Goal: Transaction & Acquisition: Purchase product/service

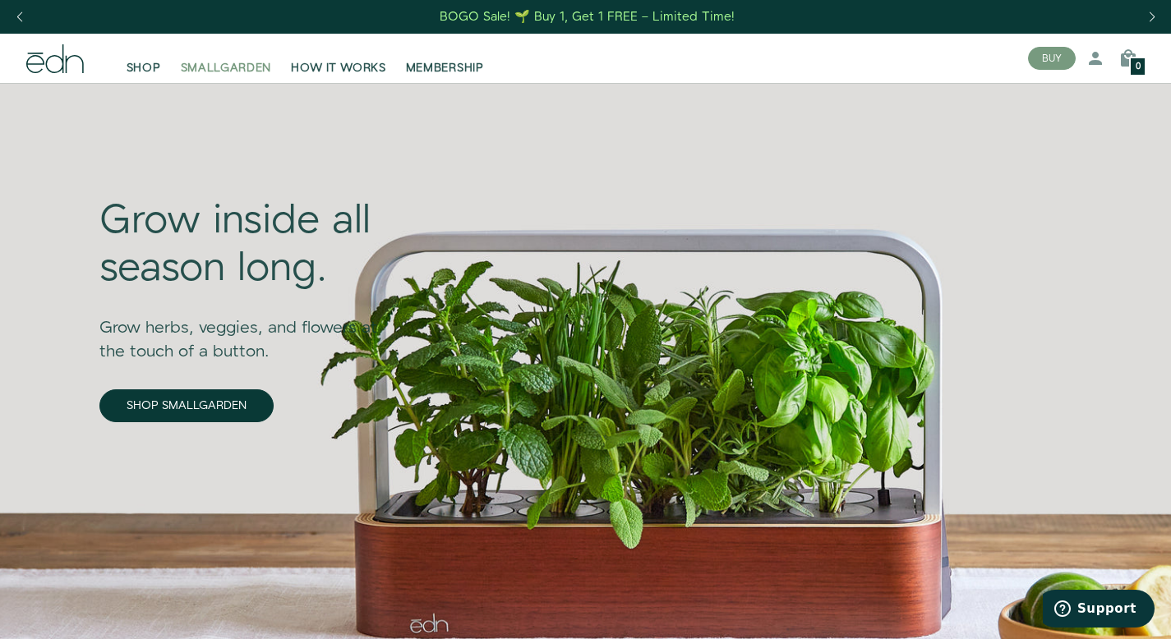
click at [264, 73] on span "SMALLGARDEN" at bounding box center [226, 68] width 91 height 16
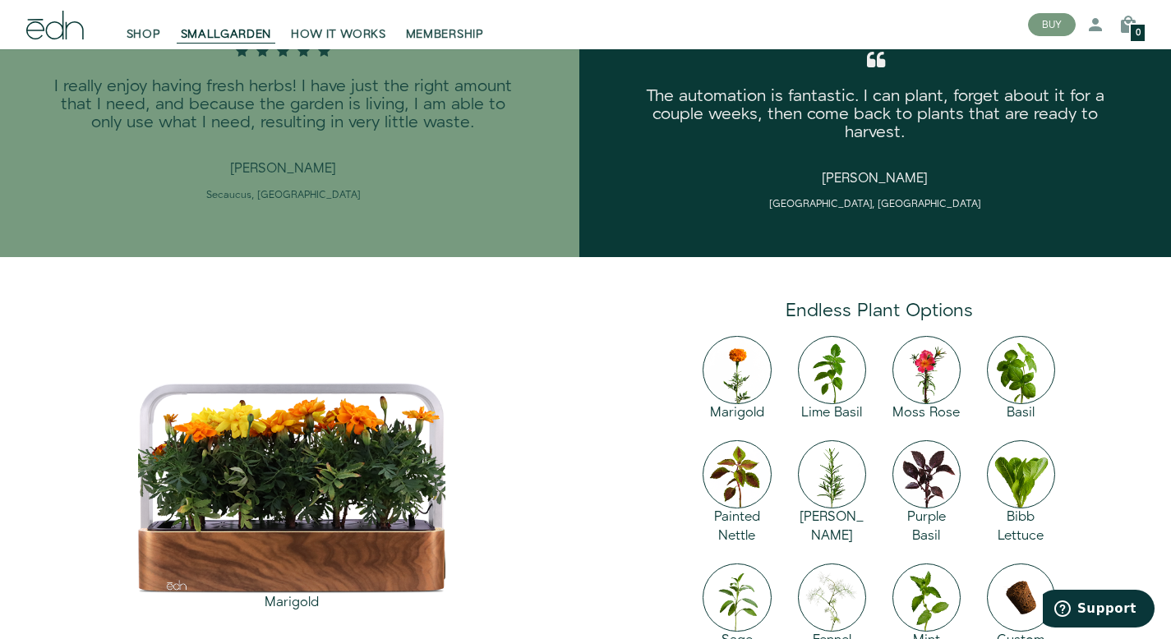
scroll to position [2075, 0]
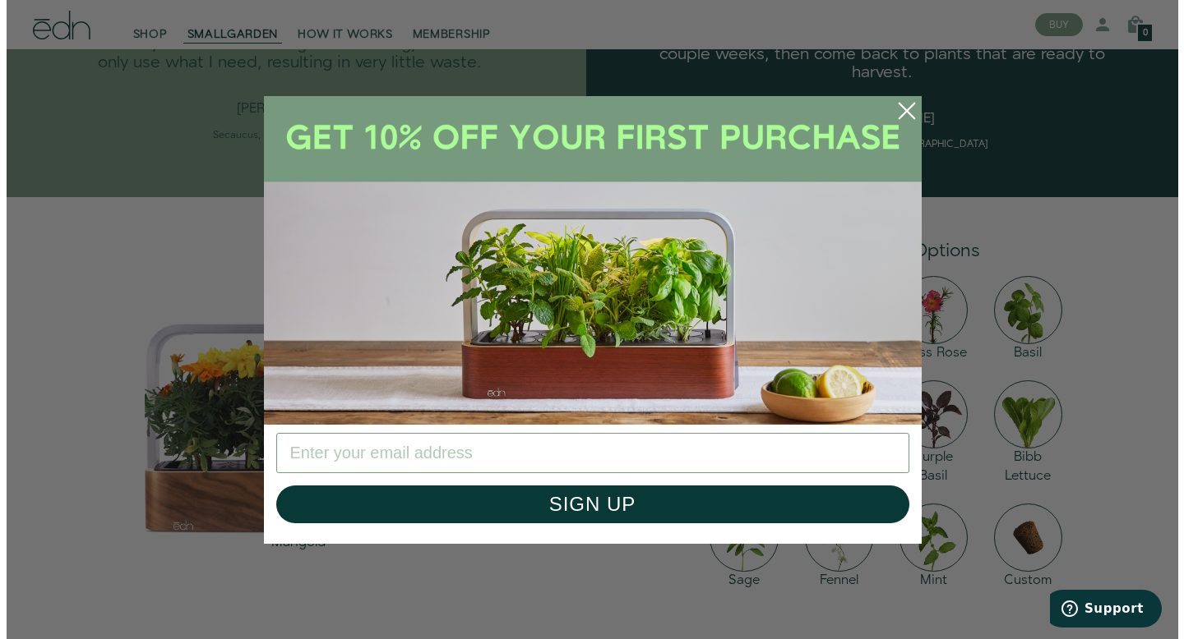
scroll to position [2105, 0]
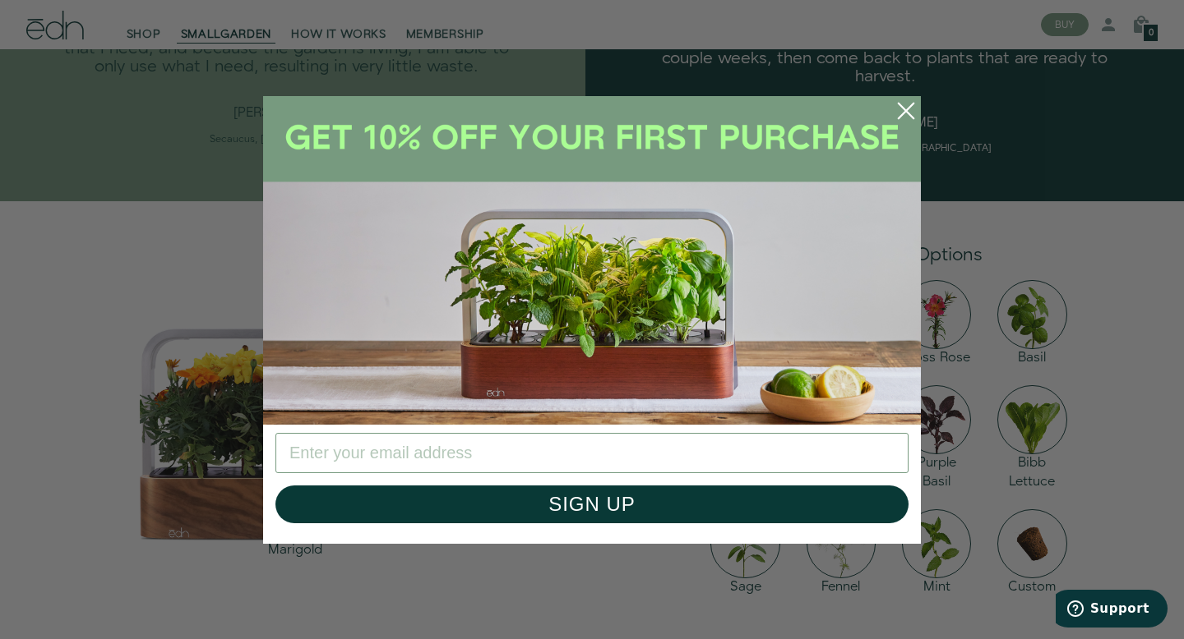
click at [900, 107] on circle "Close dialog" at bounding box center [906, 111] width 36 height 36
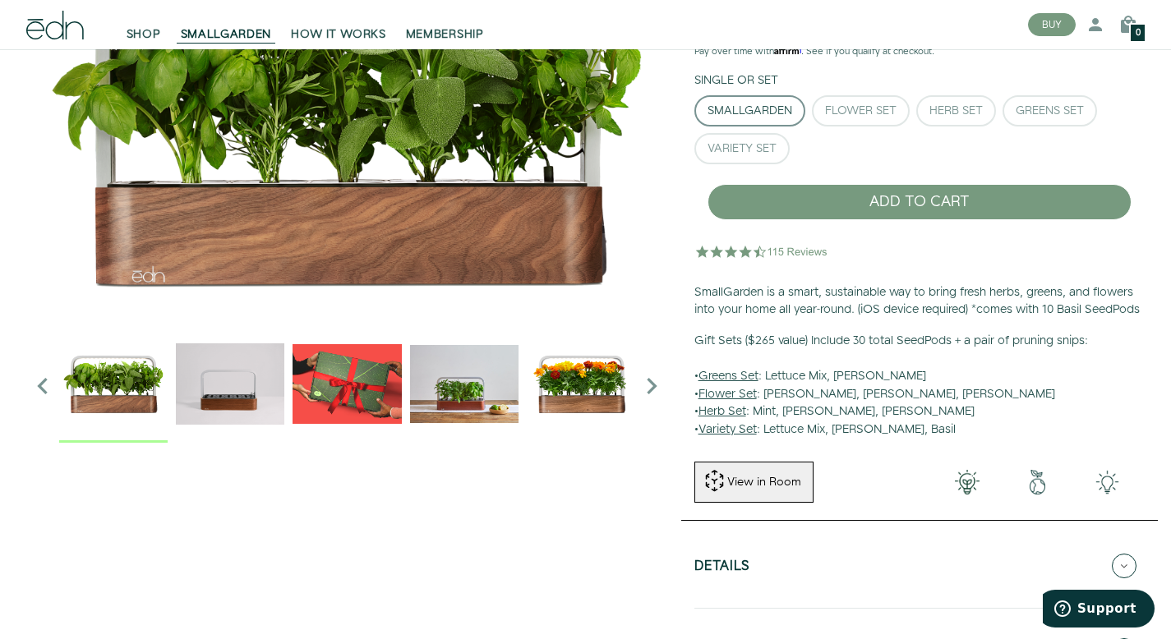
scroll to position [0, 0]
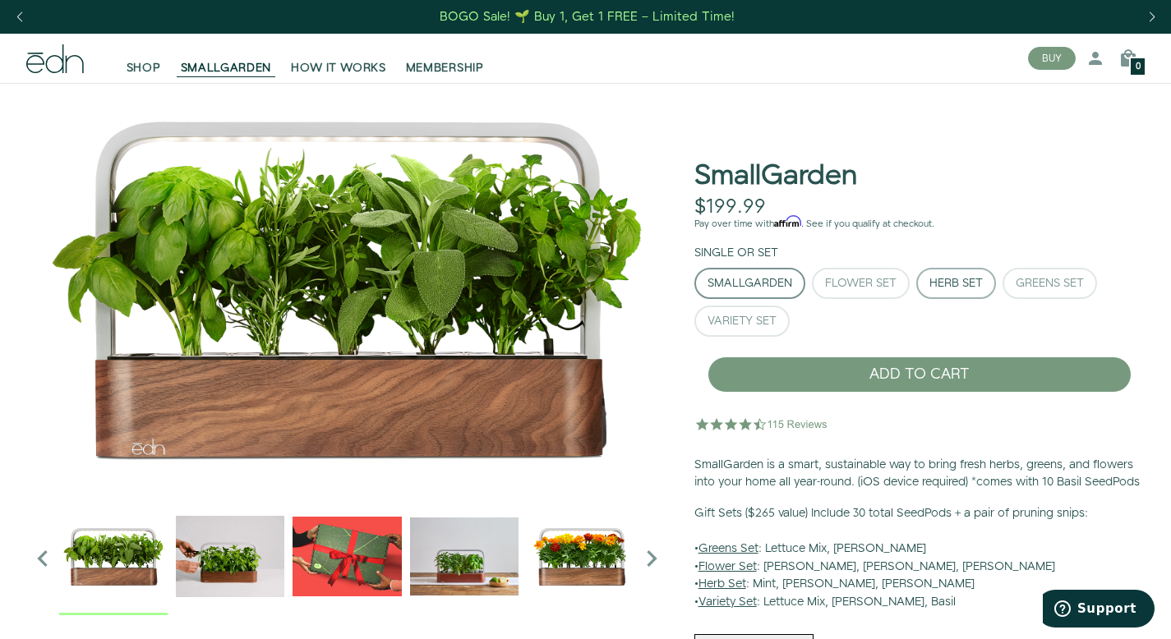
click at [942, 283] on div "Herb Set" at bounding box center [956, 284] width 53 height 12
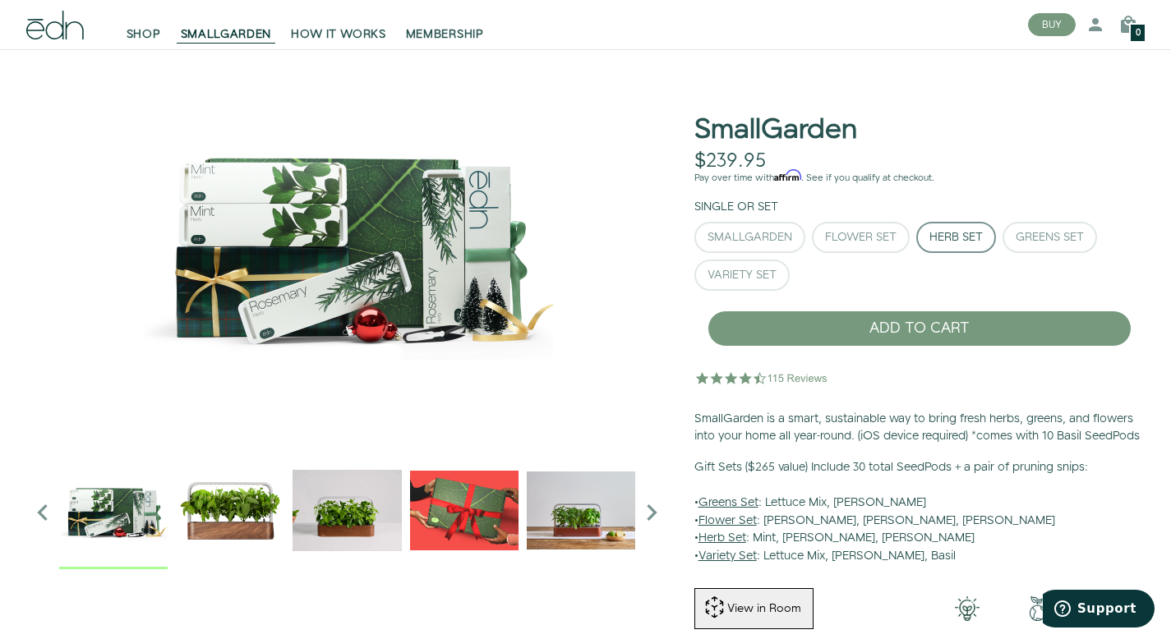
scroll to position [50, 0]
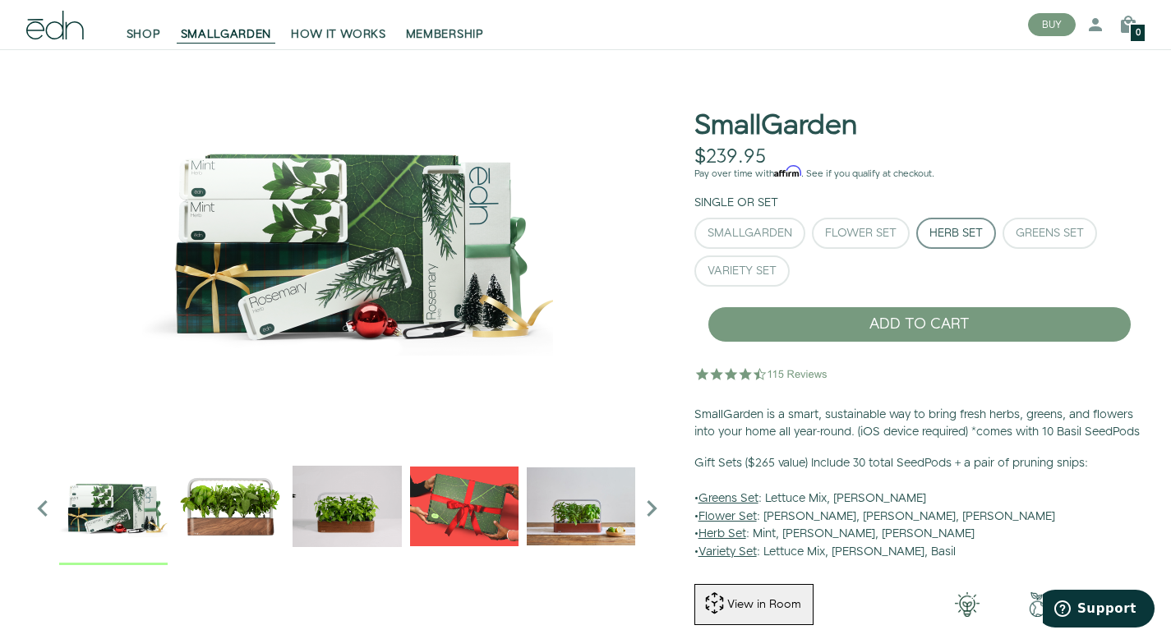
click at [938, 238] on div "Herb Set" at bounding box center [956, 234] width 53 height 12
click at [732, 542] on u "Herb Set" at bounding box center [723, 534] width 48 height 16
click at [650, 507] on icon "Next slide" at bounding box center [651, 508] width 33 height 33
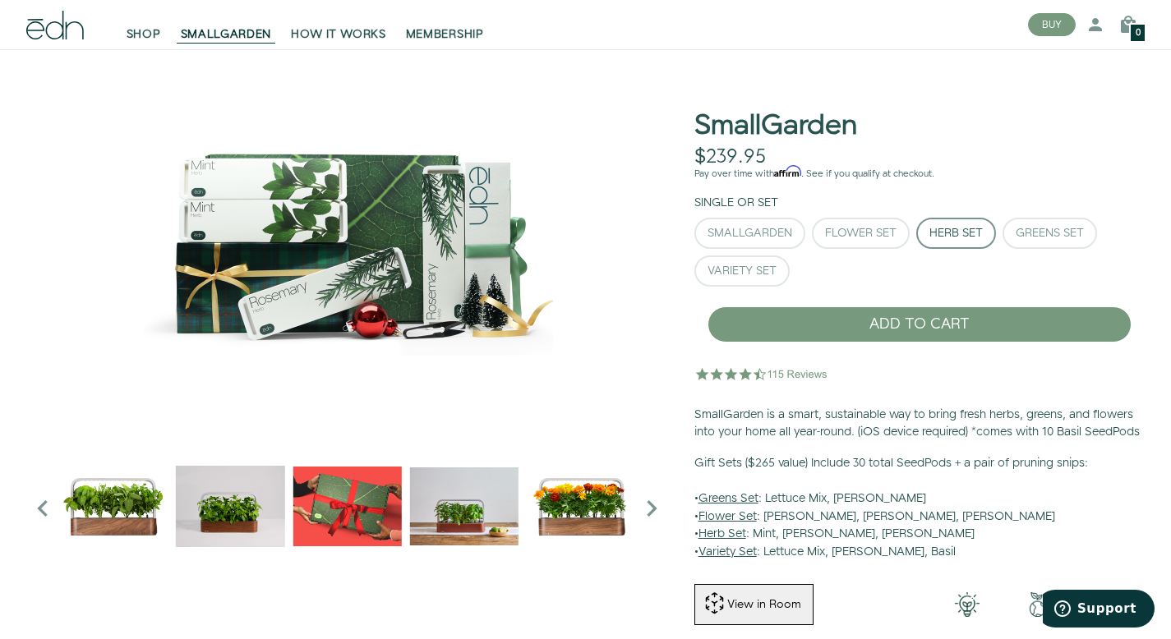
click at [650, 507] on icon "Next slide" at bounding box center [651, 508] width 33 height 33
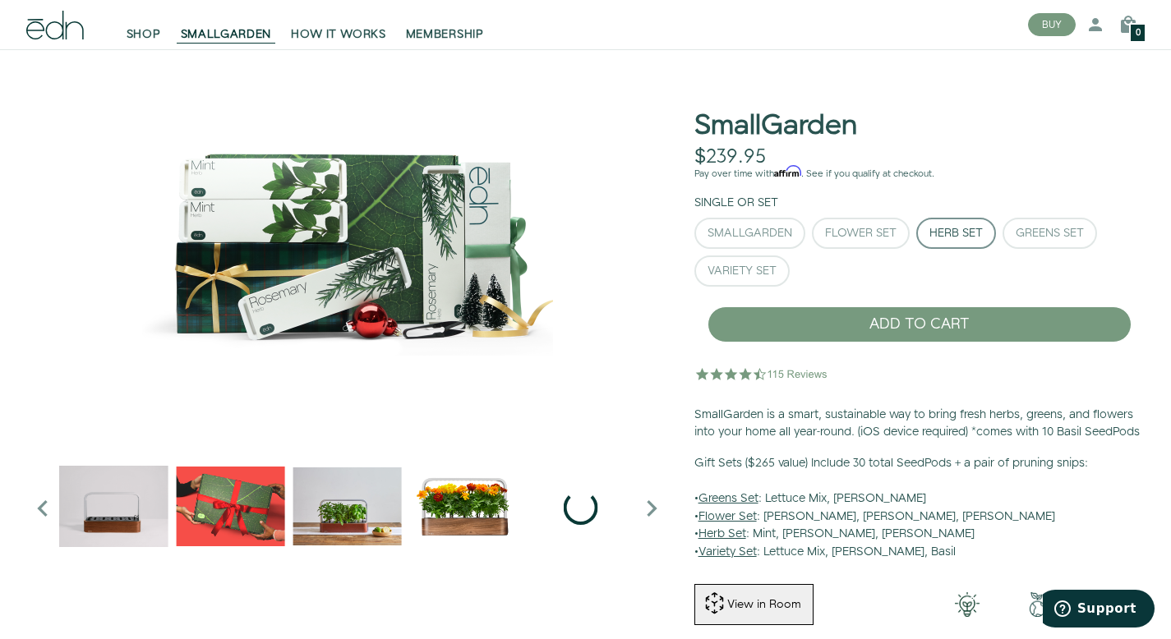
click at [650, 507] on icon "Next slide" at bounding box center [651, 508] width 33 height 33
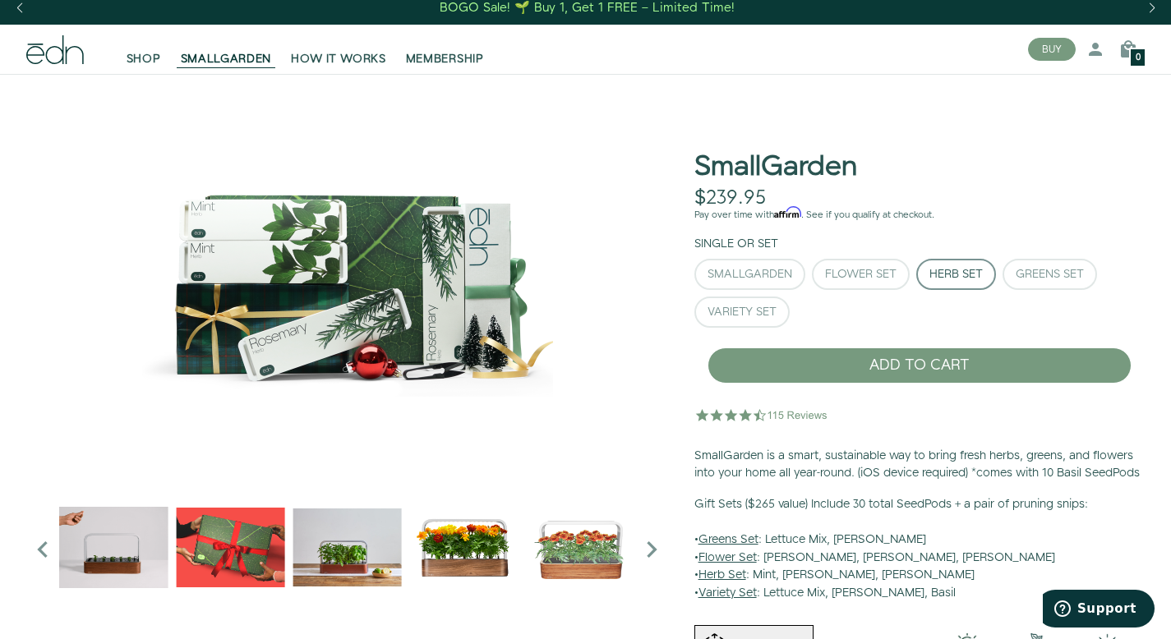
scroll to position [0, 0]
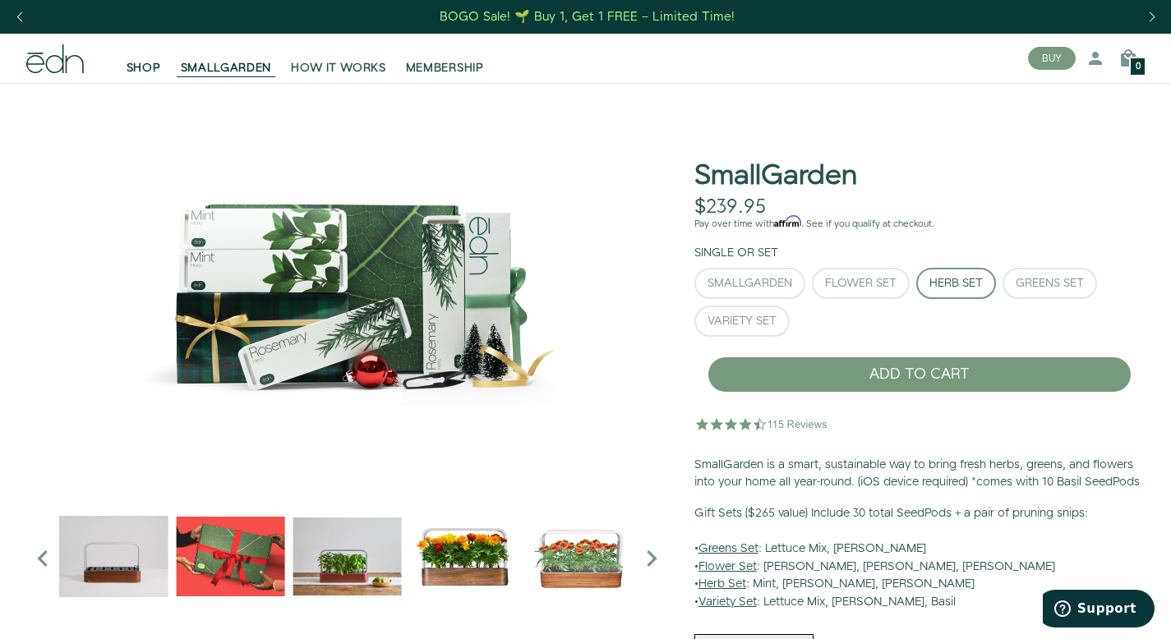
click at [125, 67] on link "SHOP" at bounding box center [144, 58] width 54 height 36
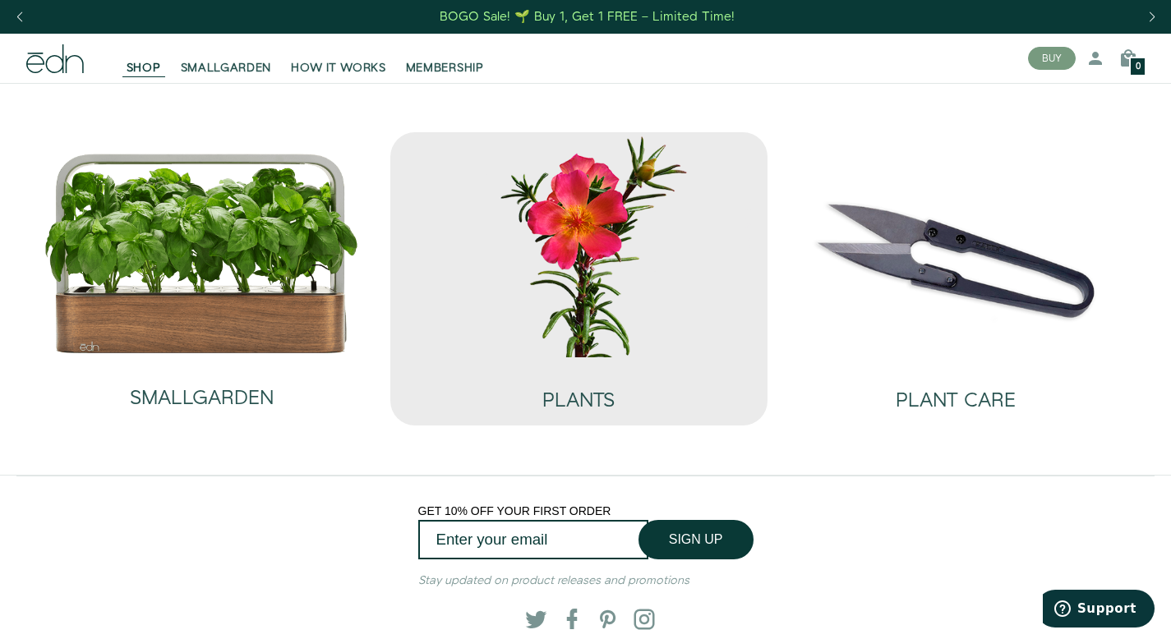
click at [618, 325] on img at bounding box center [579, 244] width 351 height 225
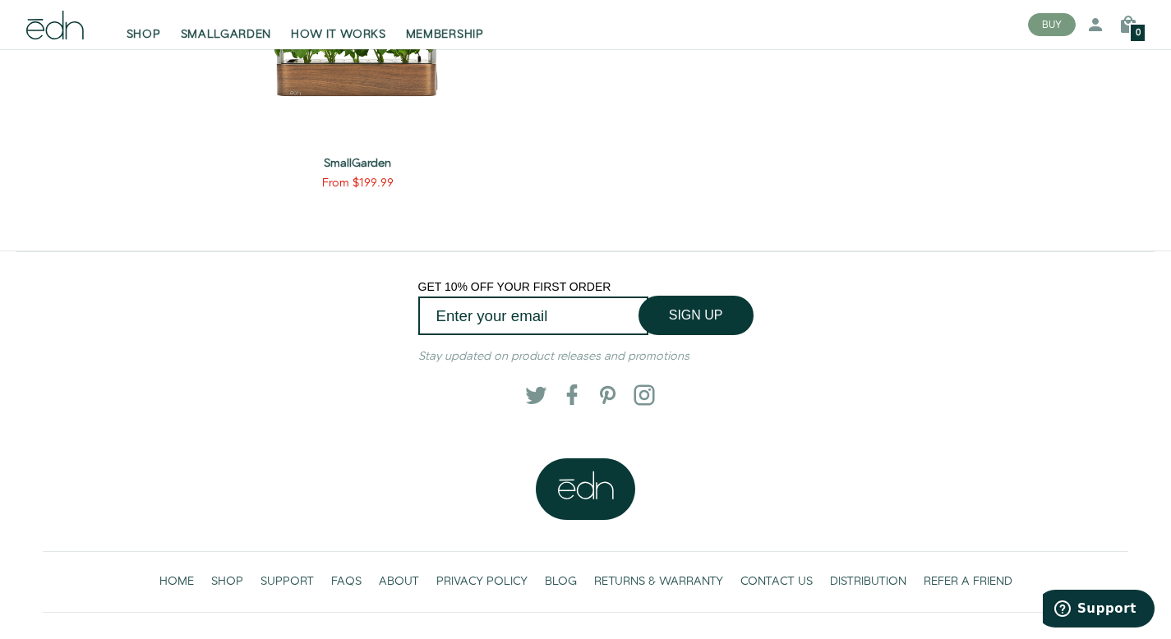
scroll to position [2120, 0]
